Goal: Go to known website: Access a specific website the user already knows

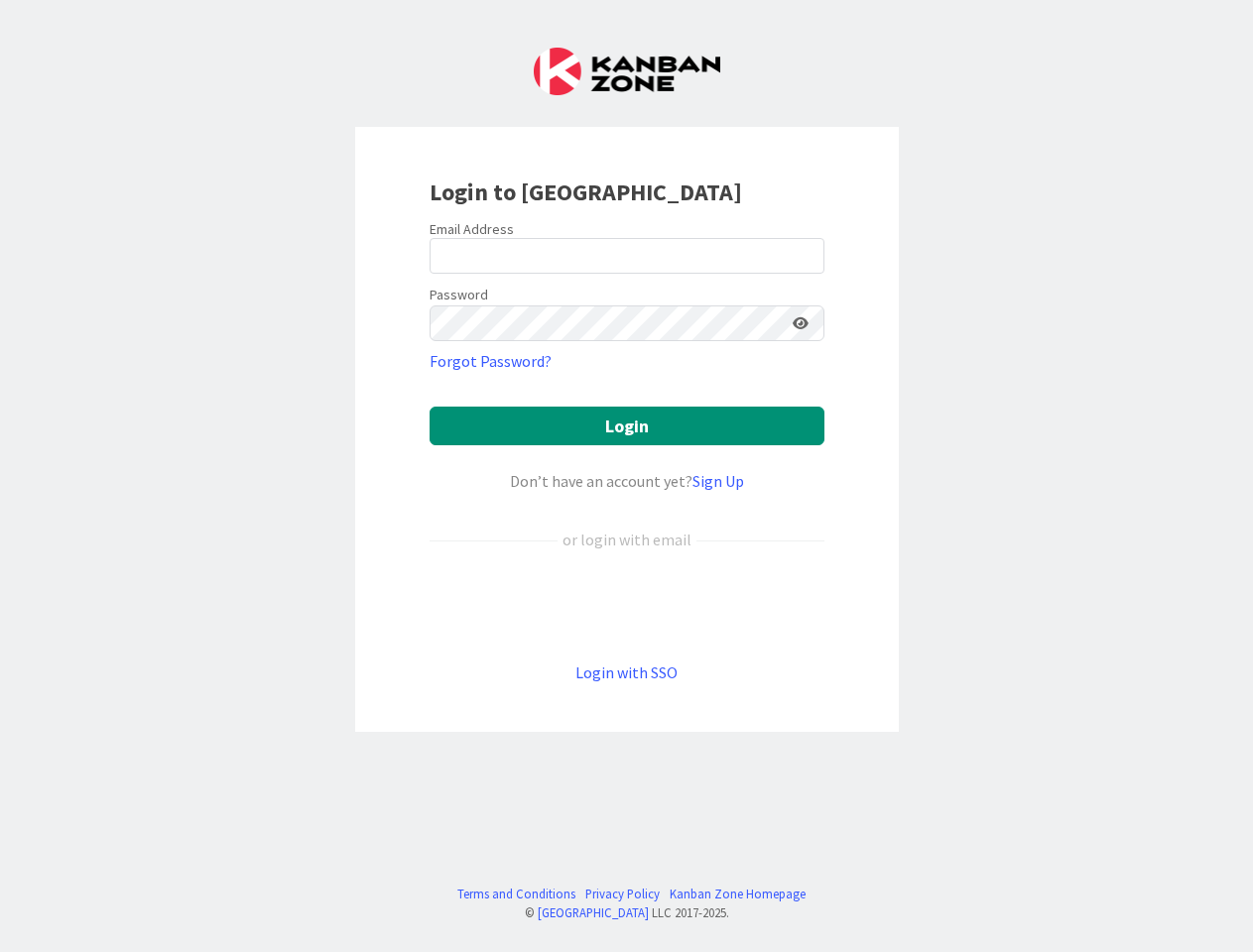
click at [626, 476] on div "Don’t have an account yet? Sign Up" at bounding box center [627, 481] width 395 height 24
click at [800, 323] on icon at bounding box center [800, 323] width 16 height 14
click at [627, 426] on button "Login" at bounding box center [627, 426] width 395 height 39
